Goal: Transaction & Acquisition: Purchase product/service

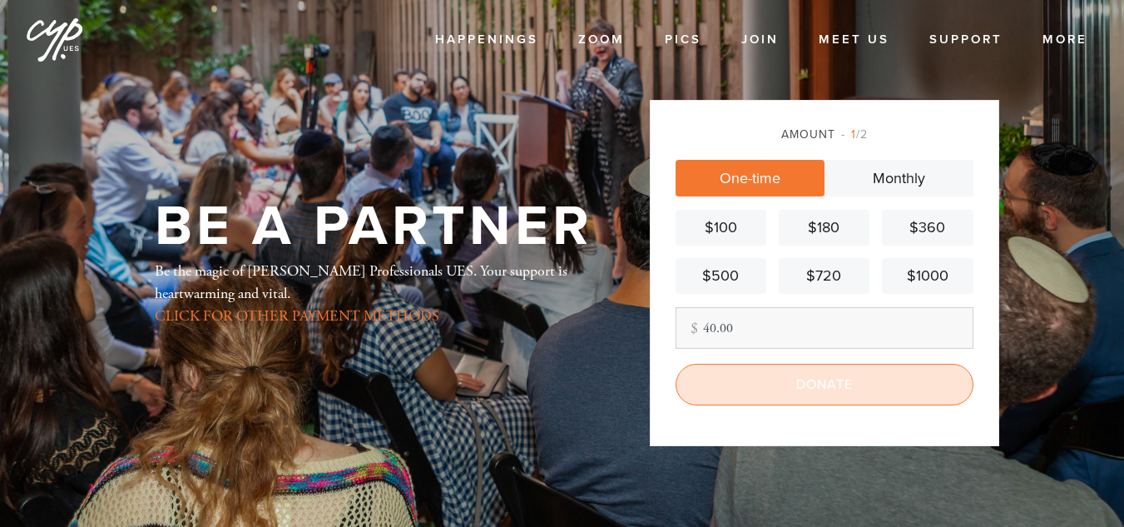
type input "40.00"
click at [749, 385] on input "Donate" at bounding box center [825, 385] width 298 height 42
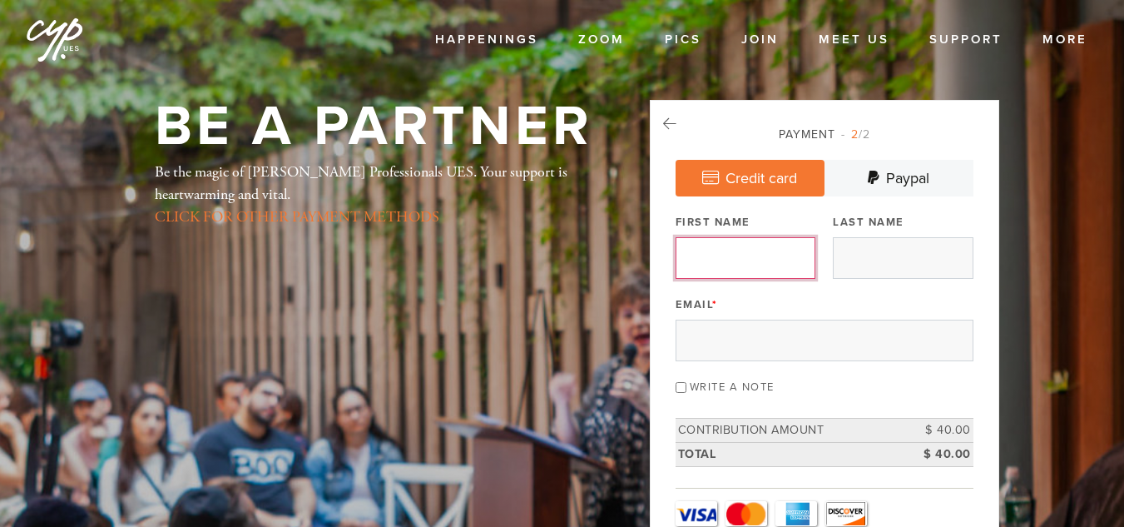
click at [742, 264] on input "First Name" at bounding box center [746, 258] width 140 height 42
type input "[PERSON_NAME]"
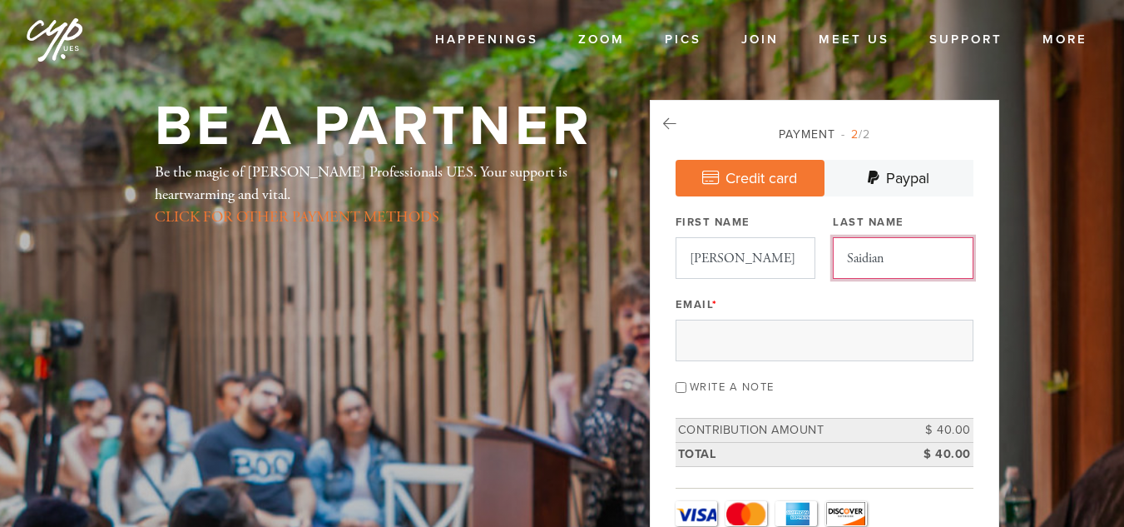
type input "Saidian"
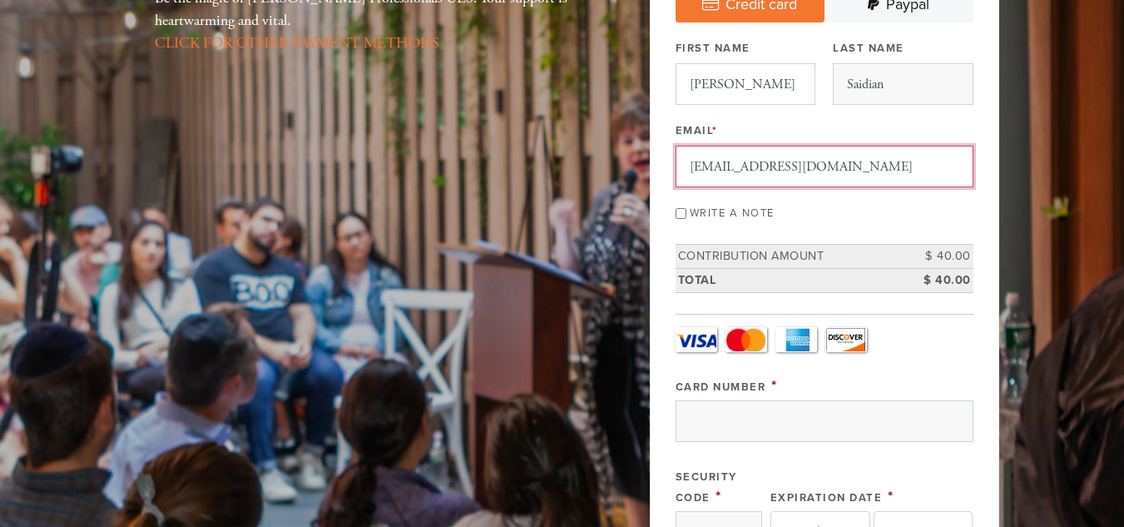
scroll to position [178, 0]
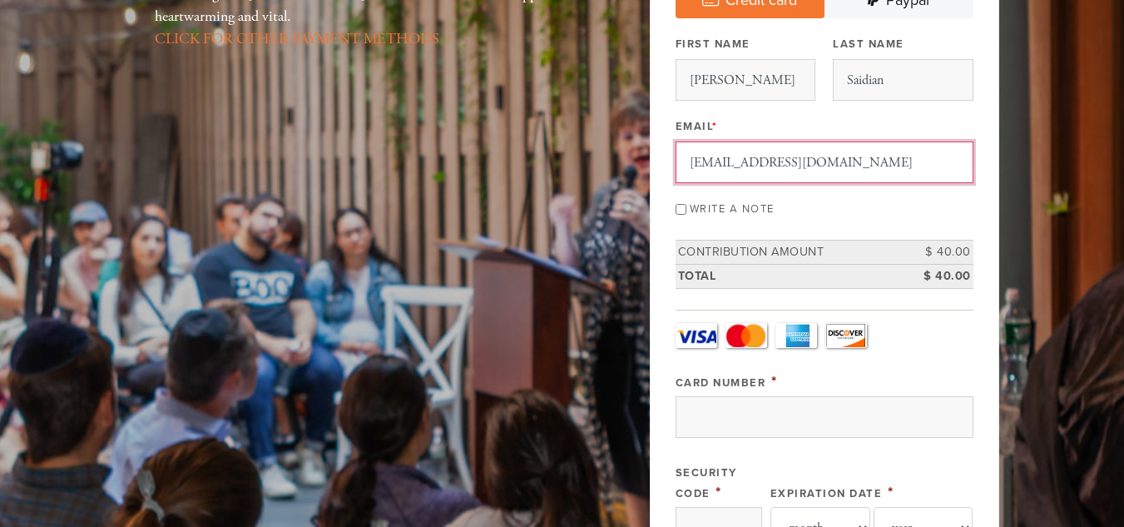
type input "[EMAIL_ADDRESS][DOMAIN_NAME]"
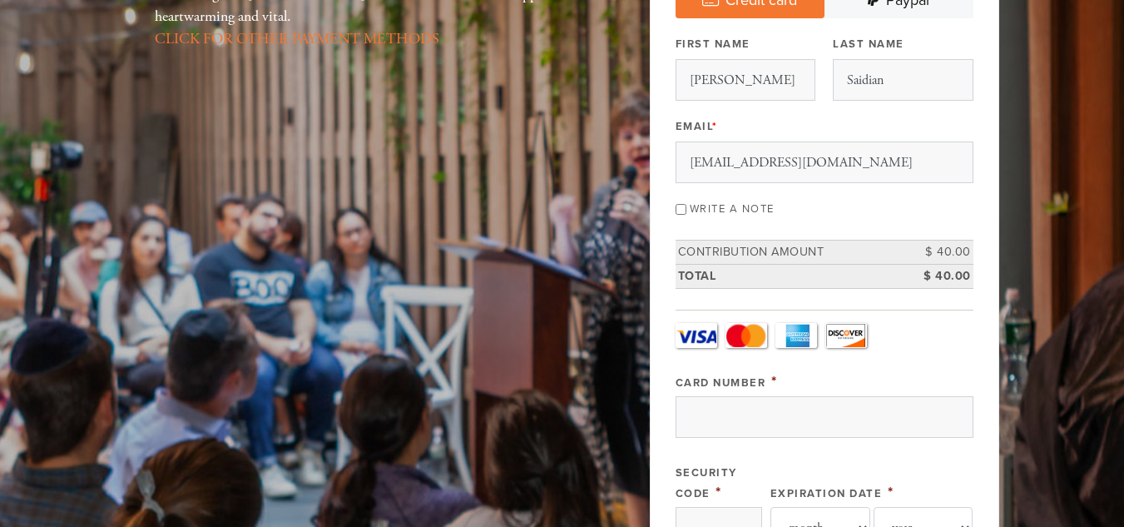
click at [737, 211] on label "Write a note" at bounding box center [732, 208] width 85 height 13
click at [687, 211] on input "Write a note" at bounding box center [681, 209] width 11 height 11
checkbox input "true"
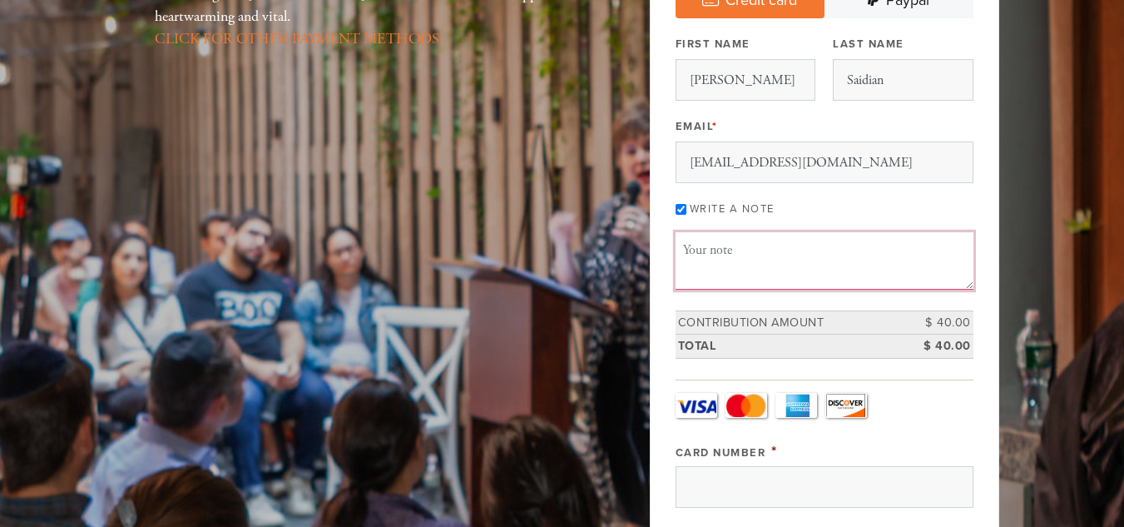
click at [736, 242] on textarea "Message or dedication" at bounding box center [825, 260] width 298 height 57
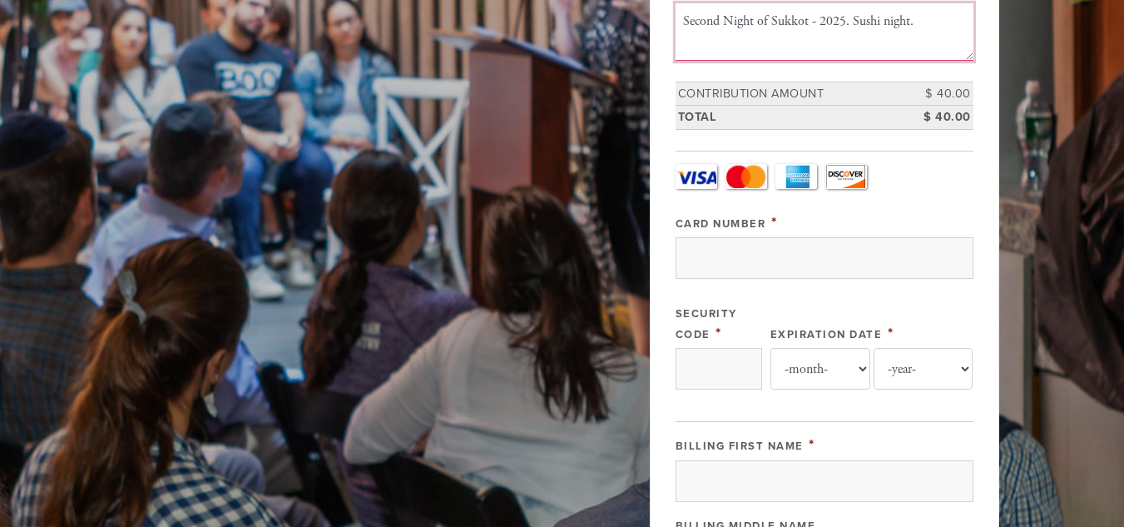
scroll to position [411, 0]
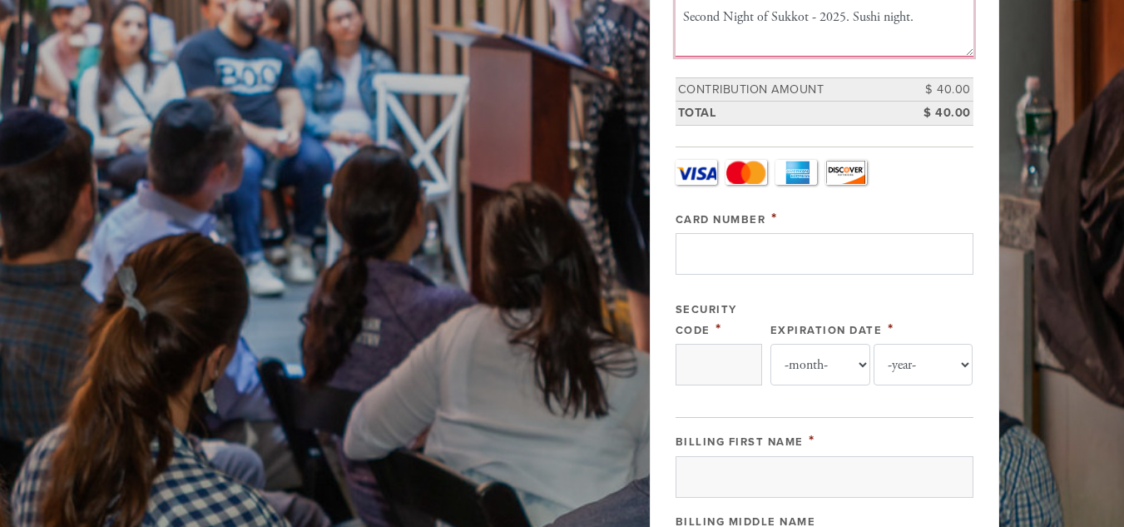
type textarea "Second Night of Sukkot - 2025. Sushi night."
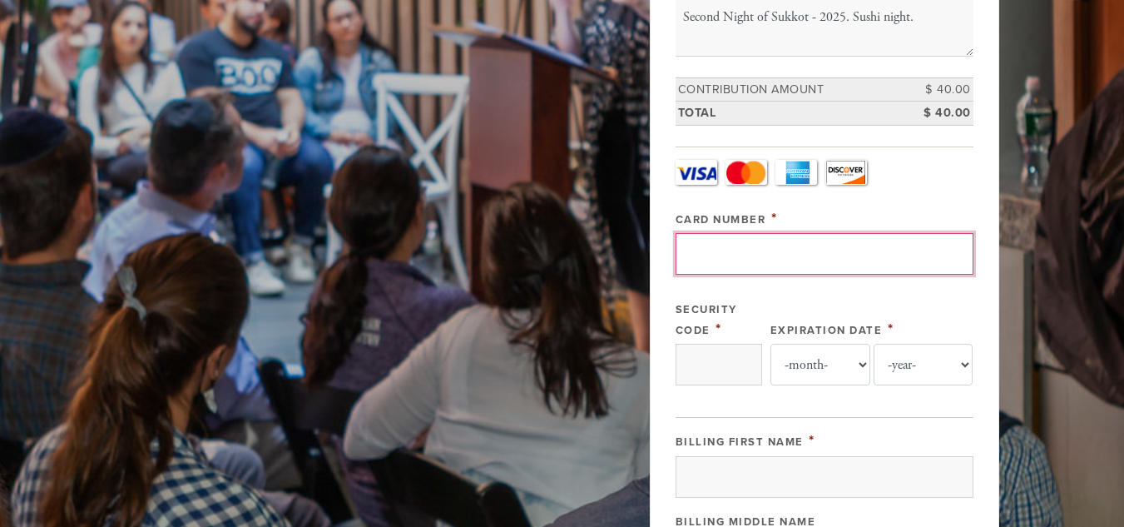
click at [813, 258] on input "Card Number" at bounding box center [825, 254] width 298 height 42
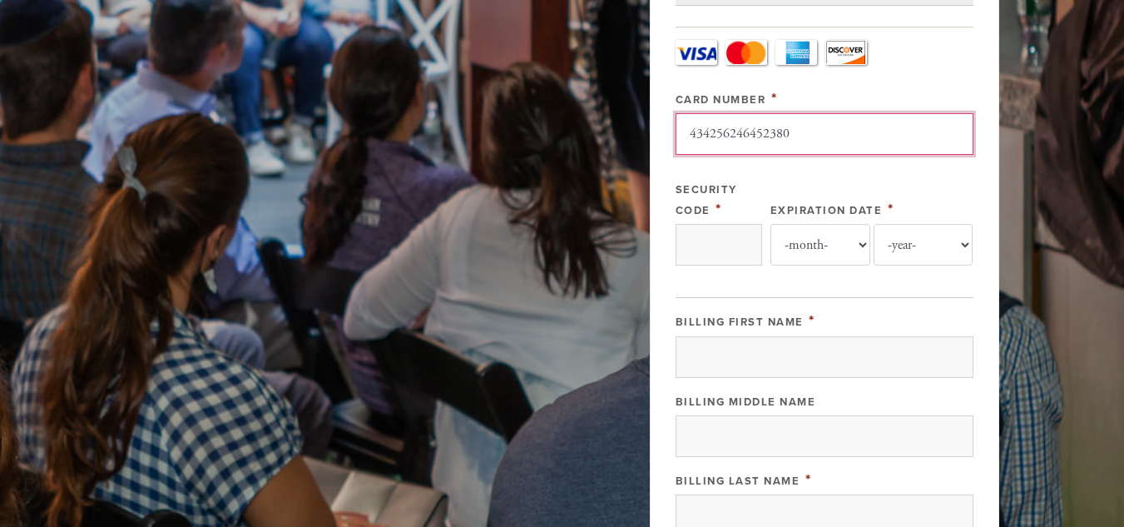
scroll to position [533, 0]
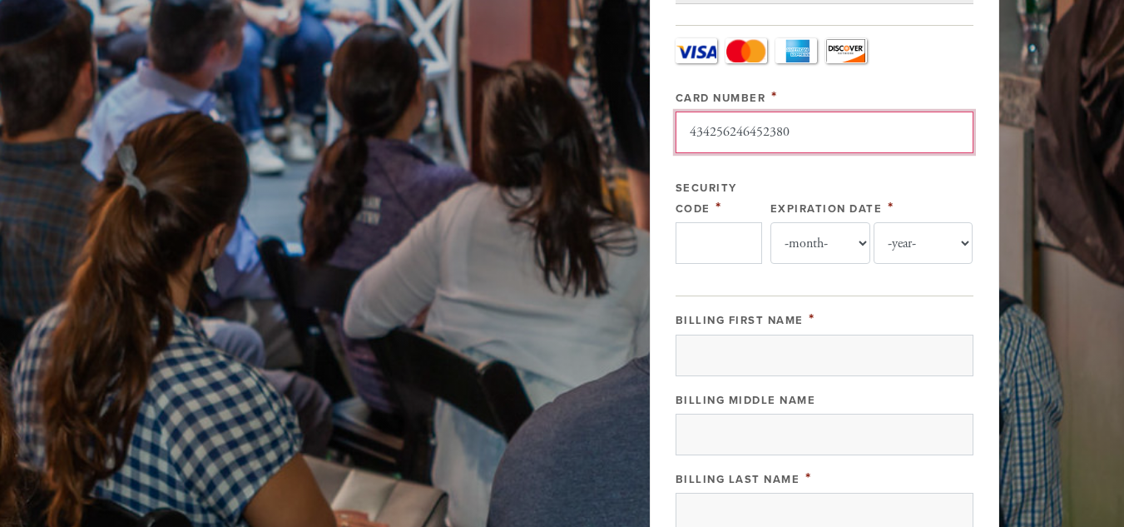
type input "434256246452380"
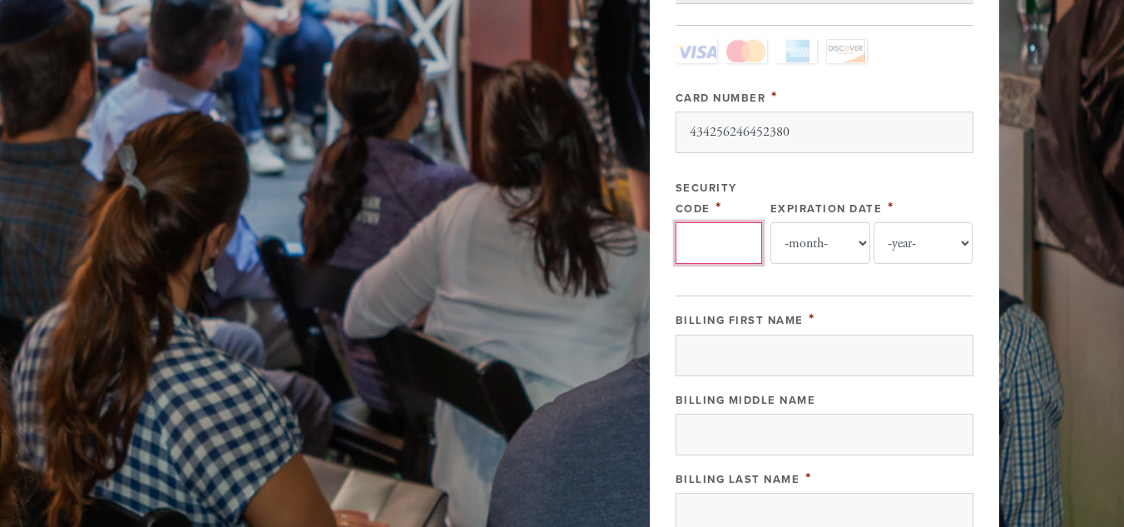
click at [727, 247] on input "Security Code" at bounding box center [719, 243] width 87 height 42
type input "244"
click at [840, 236] on select "-month- 01 02 03 04 05 06 07 08 09 10 11 12" at bounding box center [821, 243] width 100 height 42
select select "5"
click at [771, 222] on select "-month- 01 02 03 04 05 06 07 08 09 10 11 12" at bounding box center [821, 243] width 100 height 42
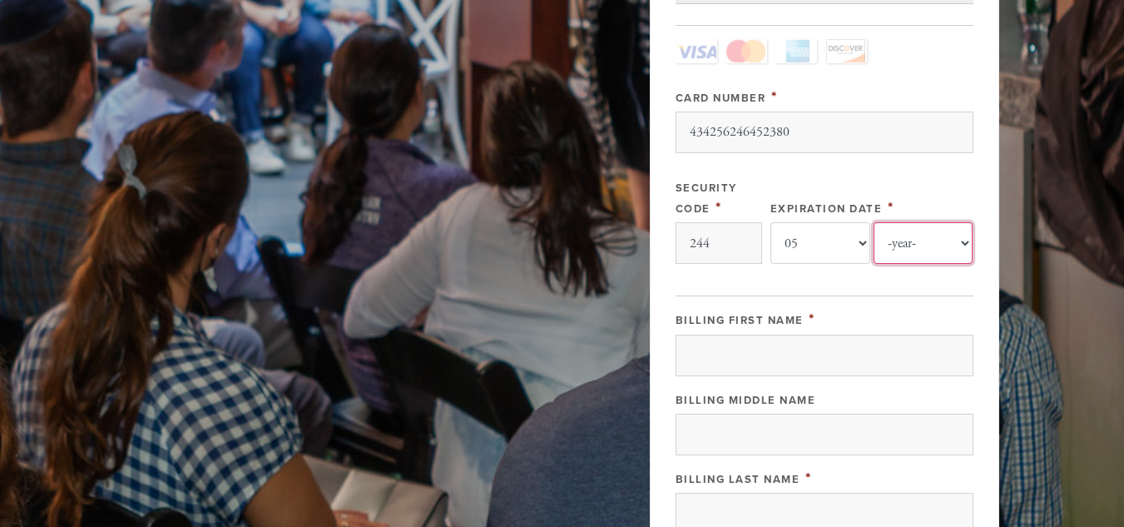
click at [917, 228] on select "-year- 2025 2026 2027 2028 2029 2030 2031 2032 2033 2034 2035" at bounding box center [924, 243] width 100 height 42
select select "2027"
click at [874, 222] on select "-year- 2025 2026 2027 2028 2029 2030 2031 2032 2033 2034 2035" at bounding box center [924, 243] width 100 height 42
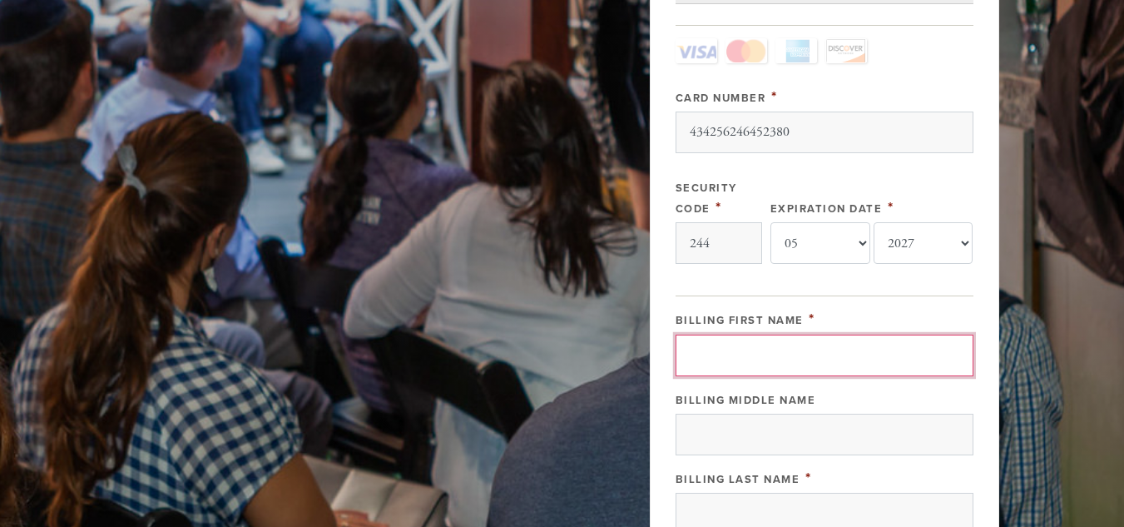
click at [721, 356] on input "Billing First Name" at bounding box center [825, 356] width 298 height 42
type input "[PERSON_NAME]"
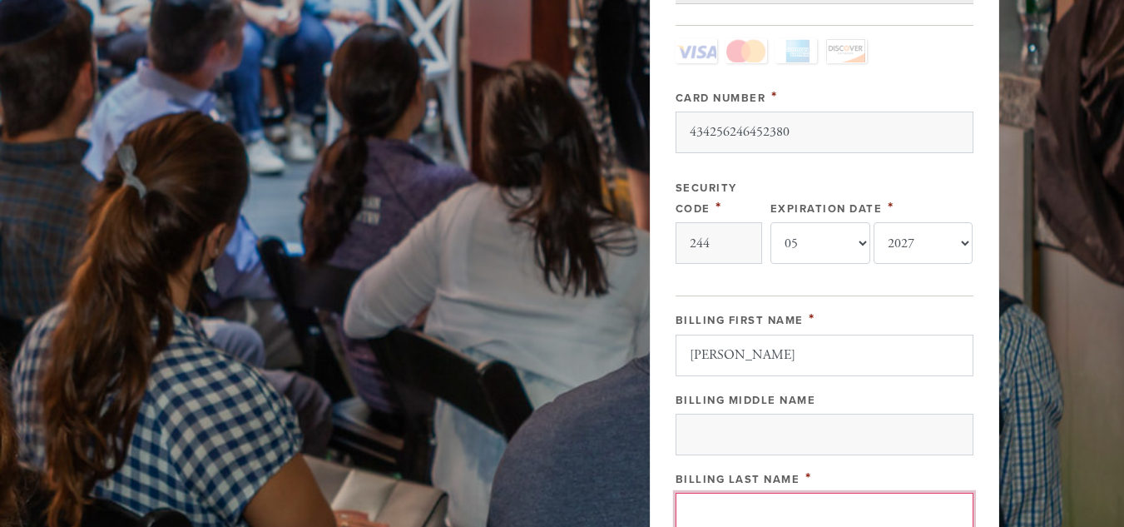
scroll to position [540, 0]
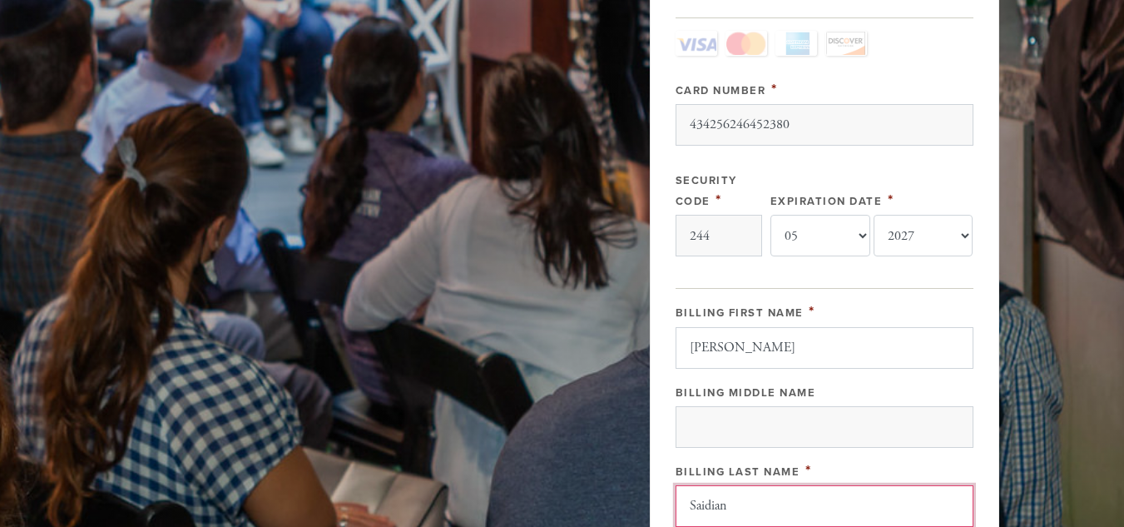
type input "Saidian"
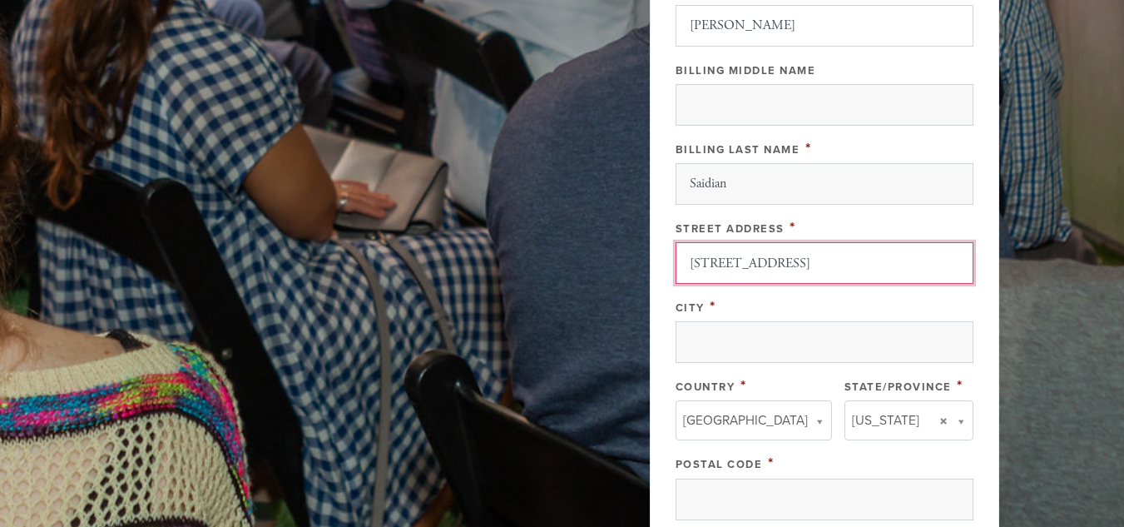
type input "[STREET_ADDRESS]"
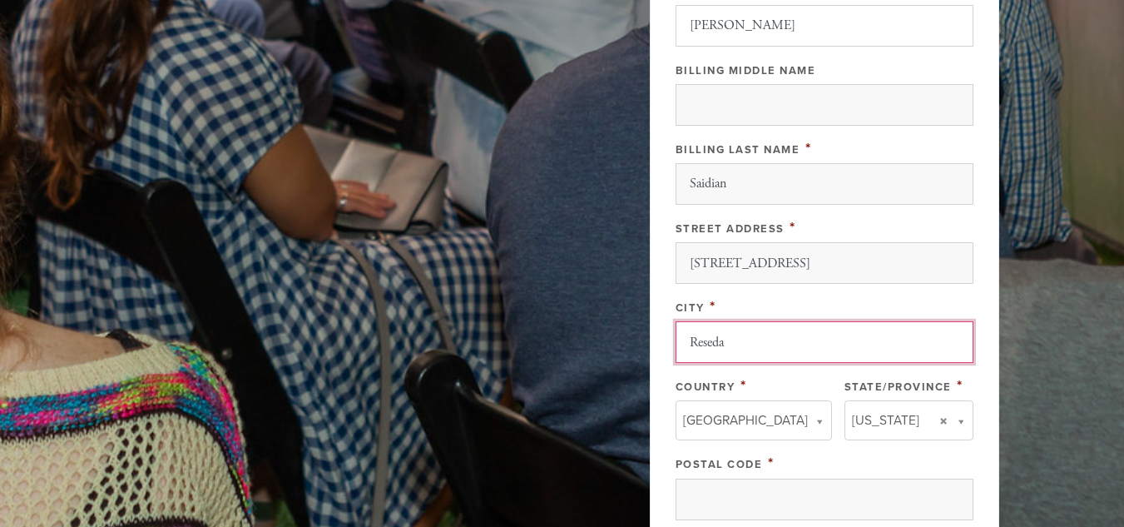
type input "Reseda"
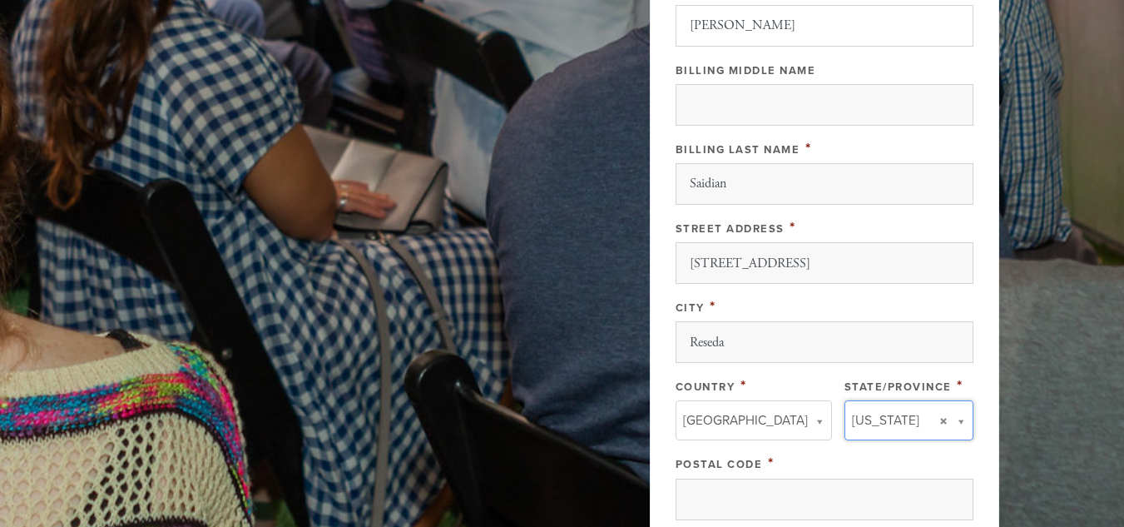
type input "c"
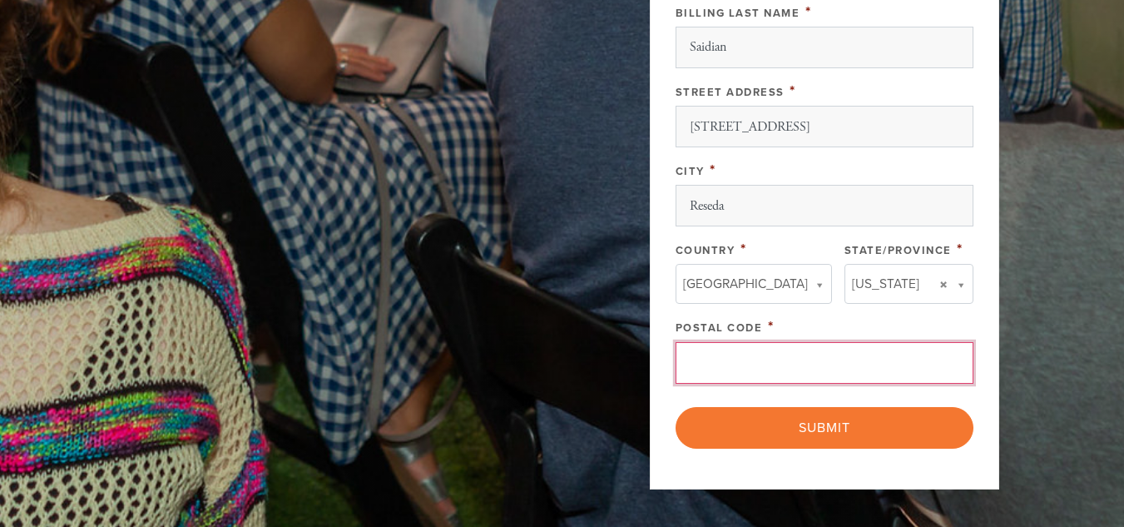
click at [735, 363] on input "Postal Code" at bounding box center [825, 363] width 298 height 42
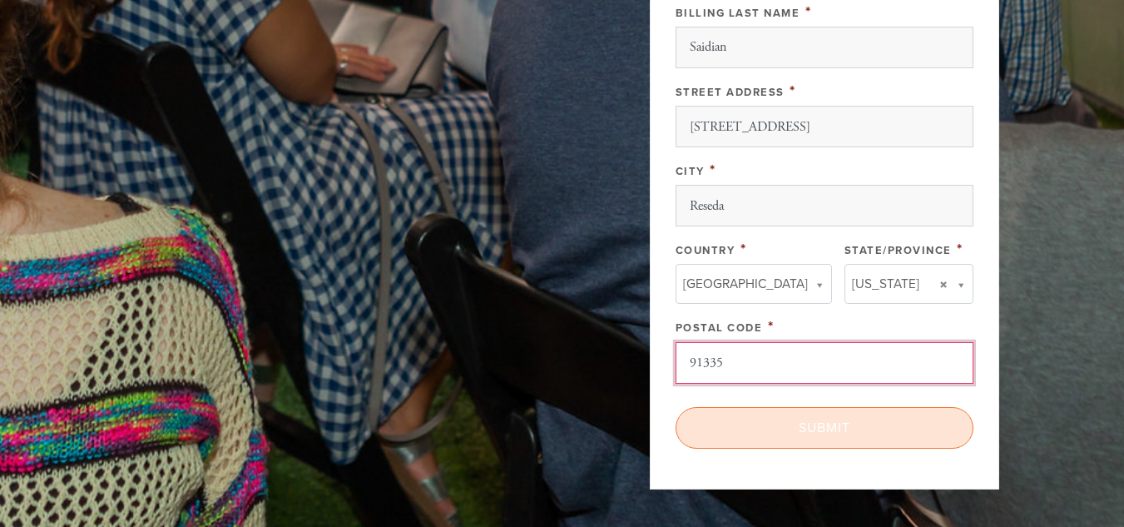
type input "91335"
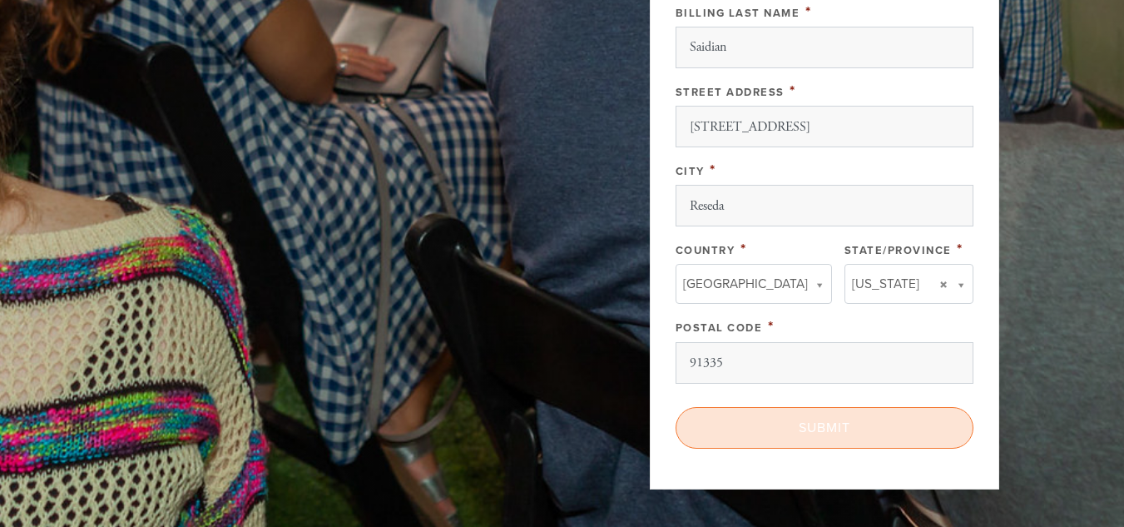
click at [715, 428] on input "Submit" at bounding box center [825, 428] width 298 height 42
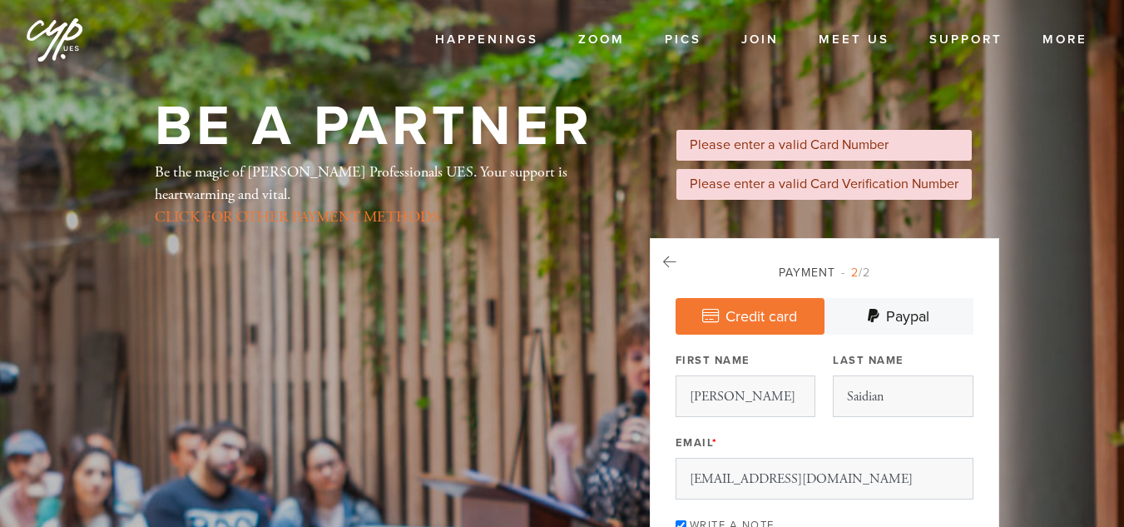
select select "5"
select select "2027"
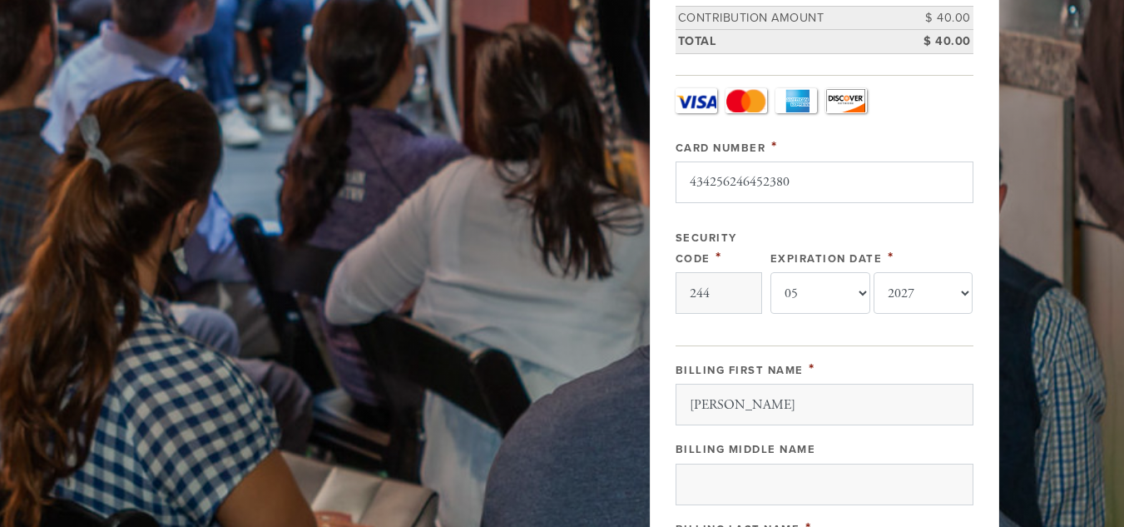
drag, startPoint x: 0, startPoint y: 0, endPoint x: 747, endPoint y: 182, distance: 768.5
click at [747, 182] on input "434256246452380" at bounding box center [825, 182] width 298 height 42
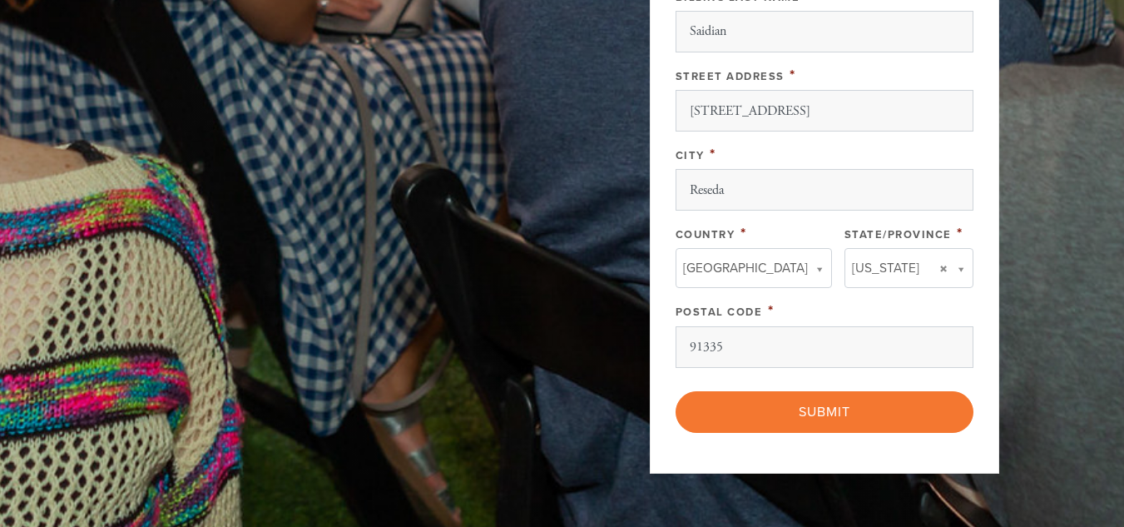
scroll to position [1159, 0]
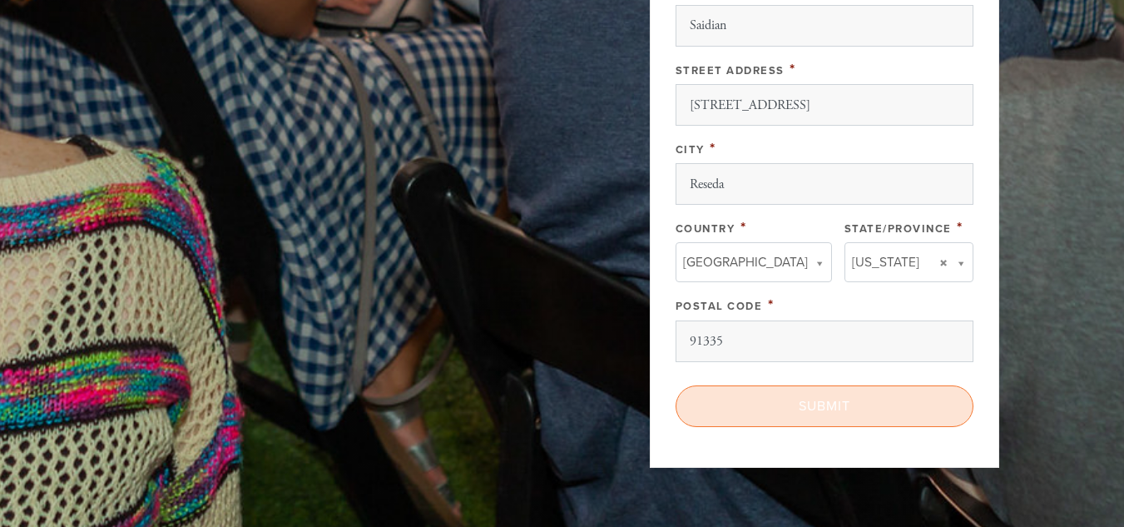
type input "[CREDIT_CARD_NUMBER]"
click at [881, 396] on input "Submit" at bounding box center [825, 406] width 298 height 42
